Goal: Navigation & Orientation: Find specific page/section

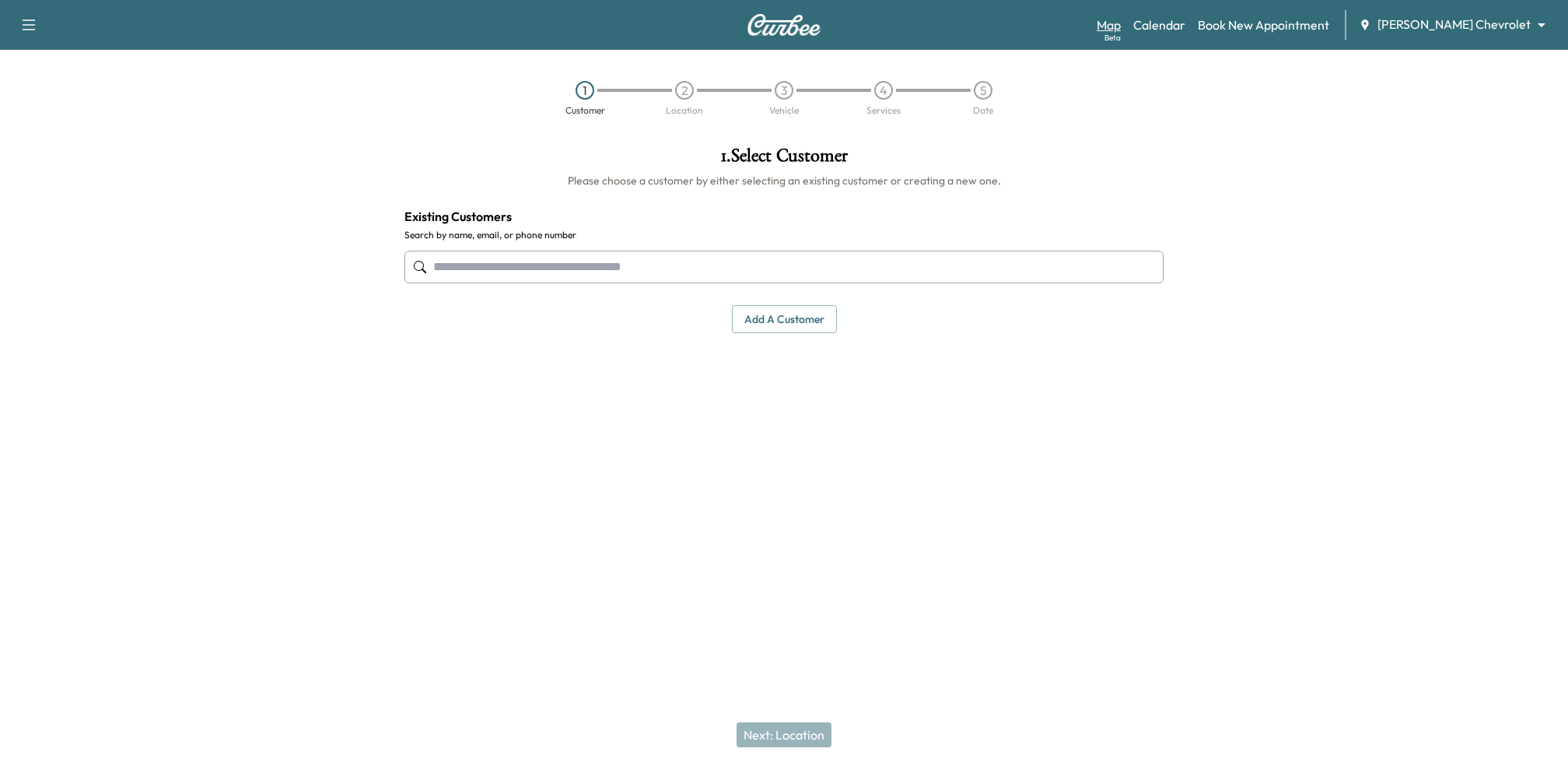
click at [1121, 32] on div "Beta" at bounding box center [1113, 38] width 17 height 12
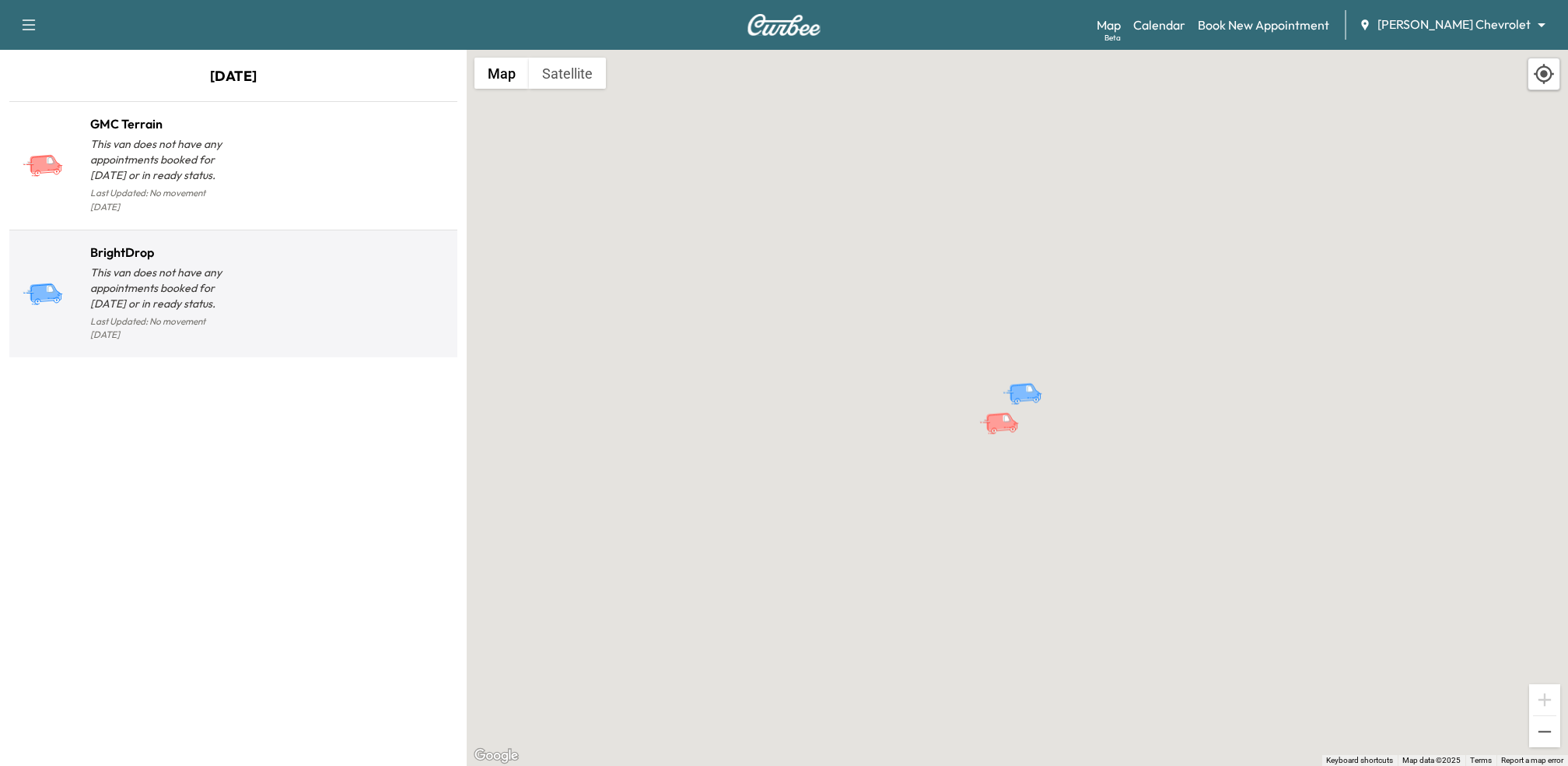
click at [290, 278] on div at bounding box center [342, 300] width 218 height 90
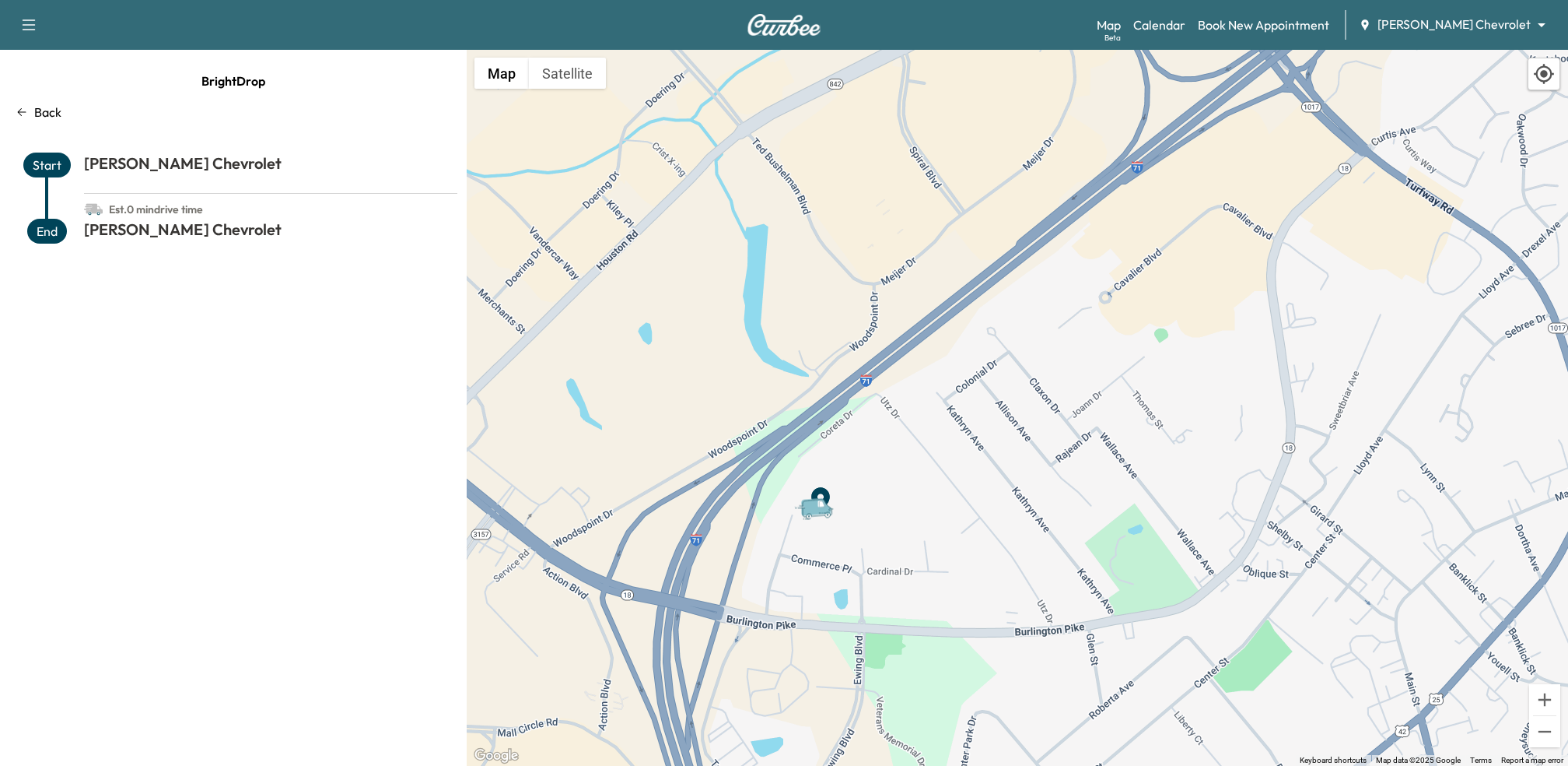
click at [1504, 32] on body "Support Log Out Map Beta Calendar Book New Appointment [PERSON_NAME] Chevrolet …" at bounding box center [784, 383] width 1568 height 766
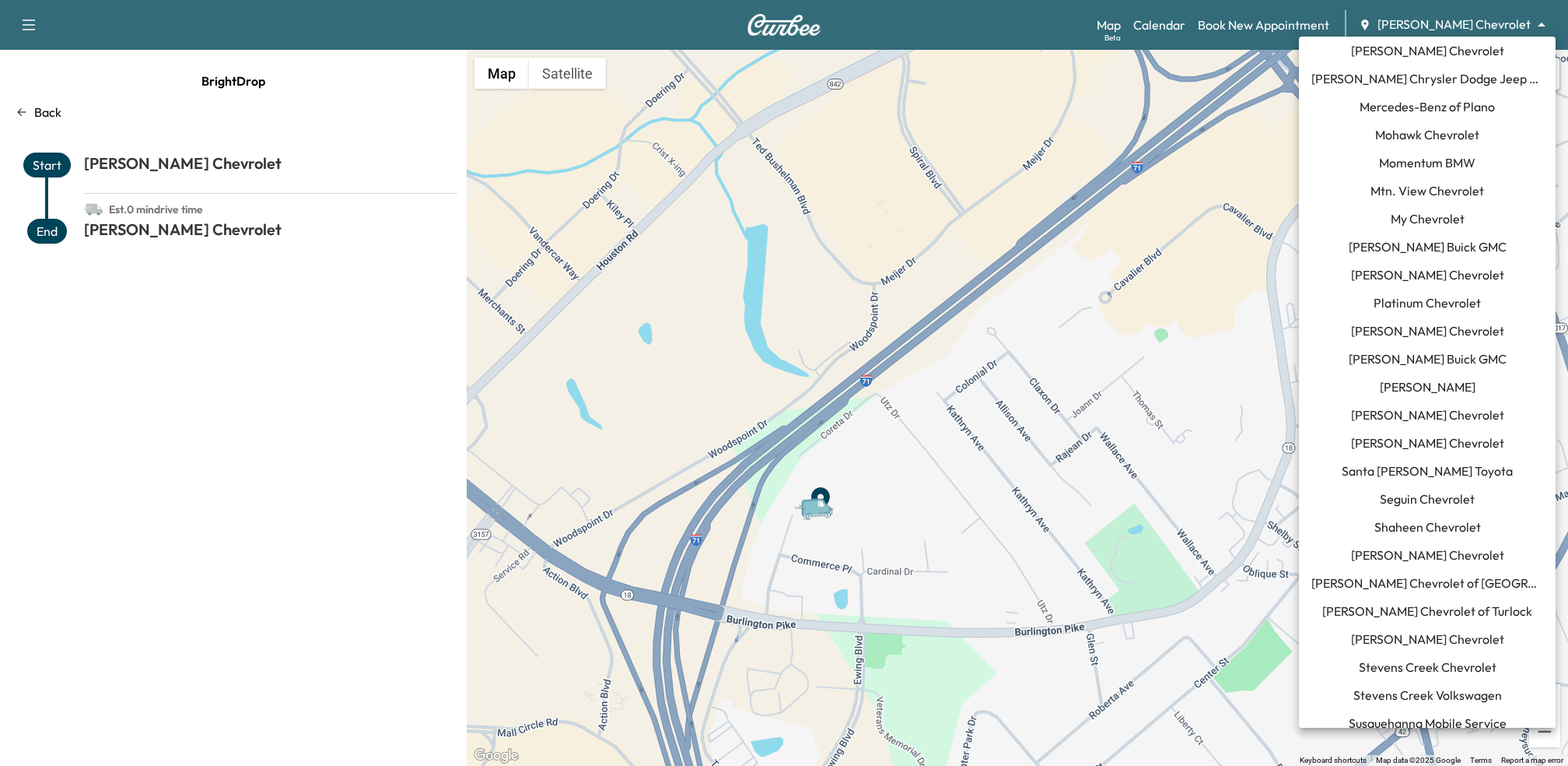
scroll to position [1226, 0]
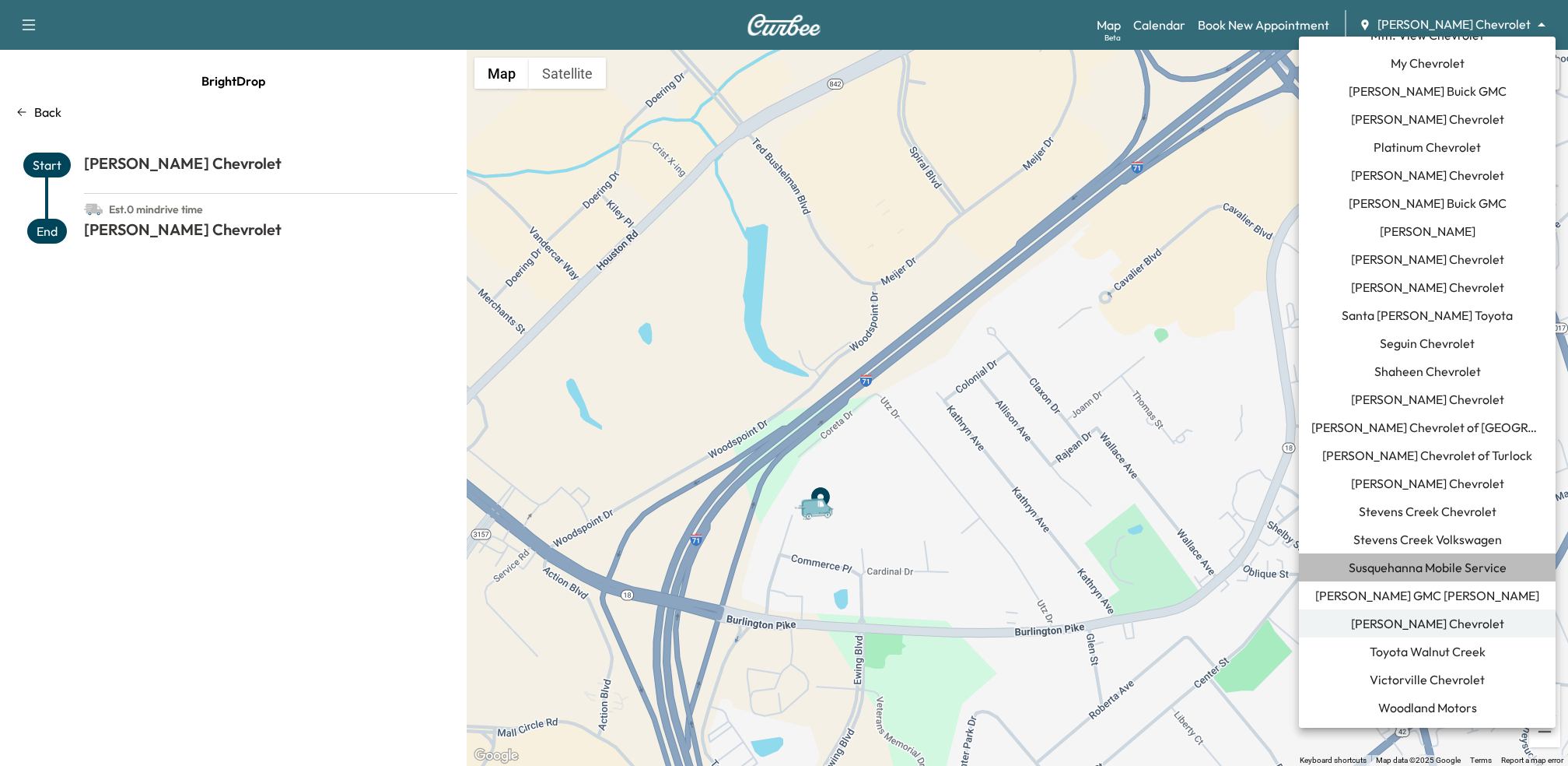
click at [1394, 571] on span "Susquehanna Mobile Service" at bounding box center [1428, 568] width 158 height 18
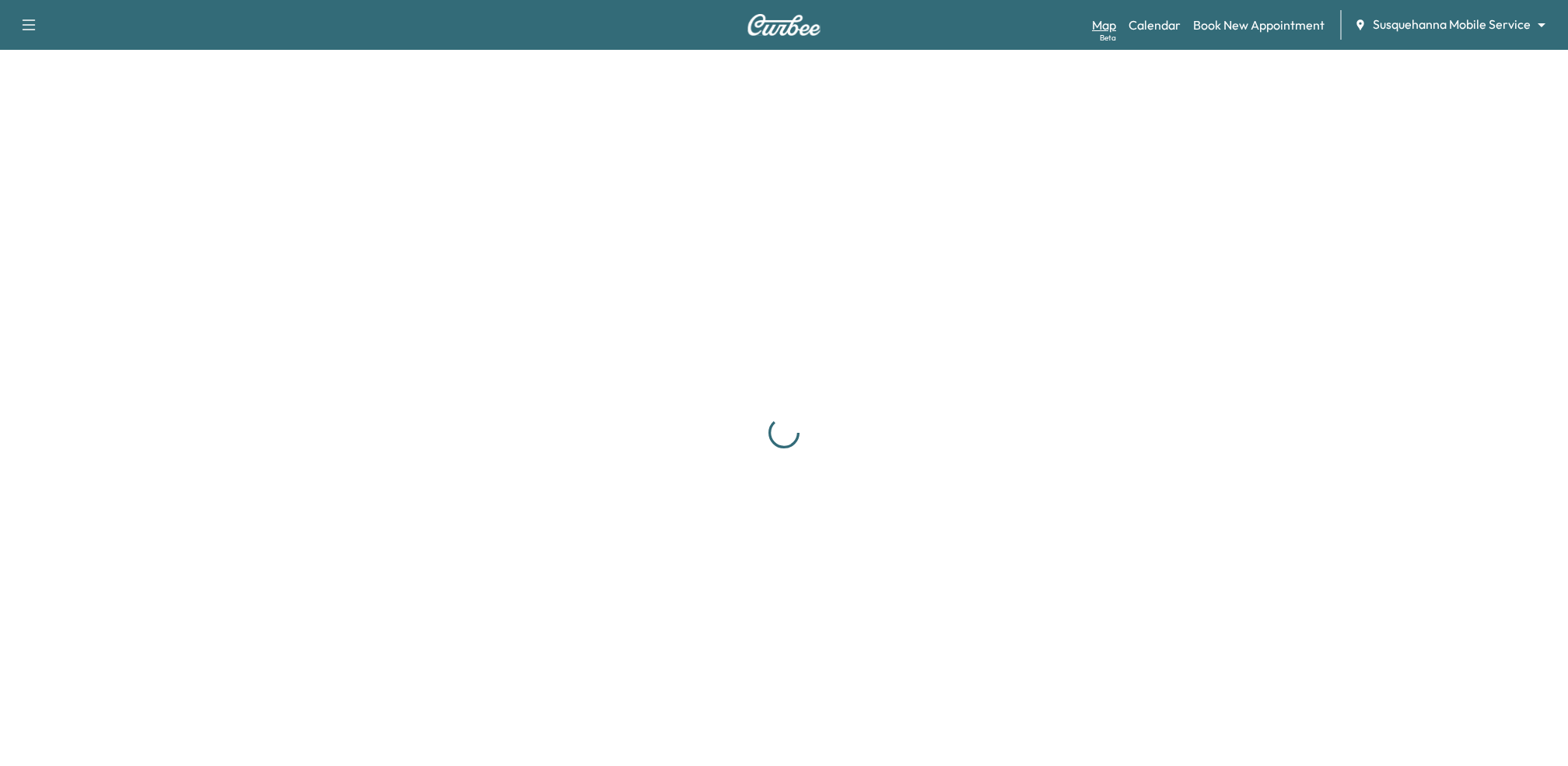
click at [1103, 39] on div "Beta" at bounding box center [1108, 38] width 17 height 12
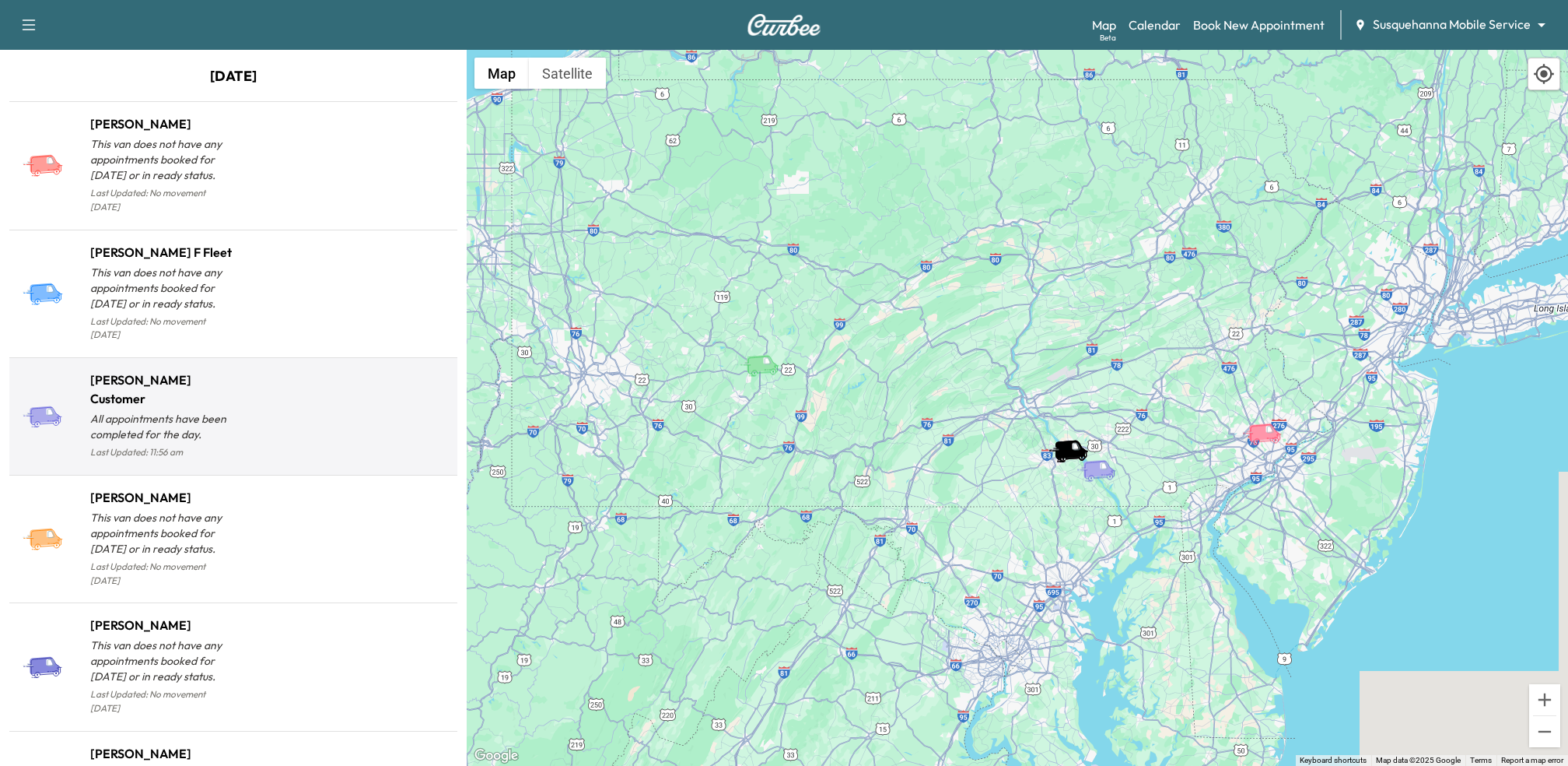
click at [288, 383] on div at bounding box center [342, 422] width 218 height 79
